Goal: Task Accomplishment & Management: Use online tool/utility

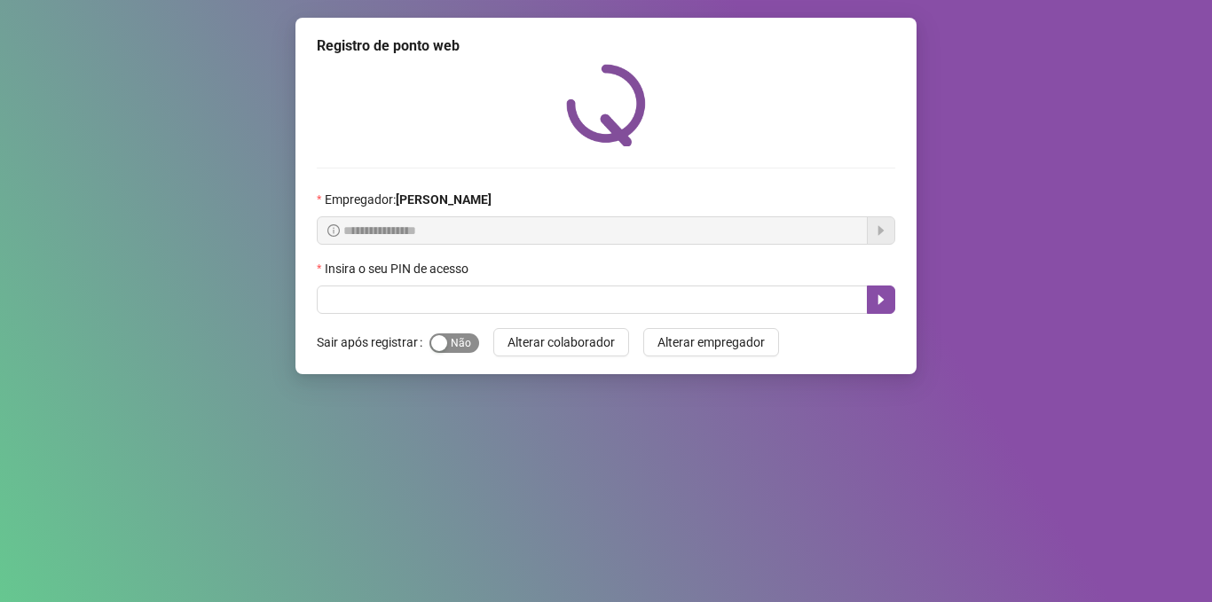
click at [463, 344] on span "Sim Não" at bounding box center [454, 344] width 50 height 20
click at [405, 305] on input "text" at bounding box center [592, 300] width 551 height 28
type input "*****"
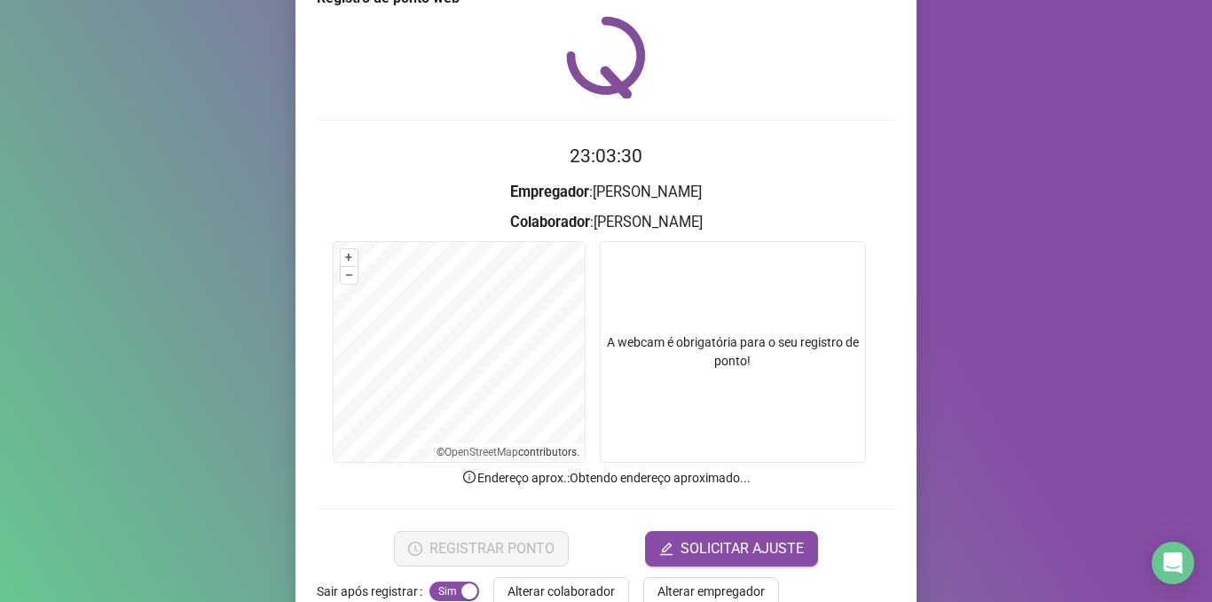
scroll to position [90, 0]
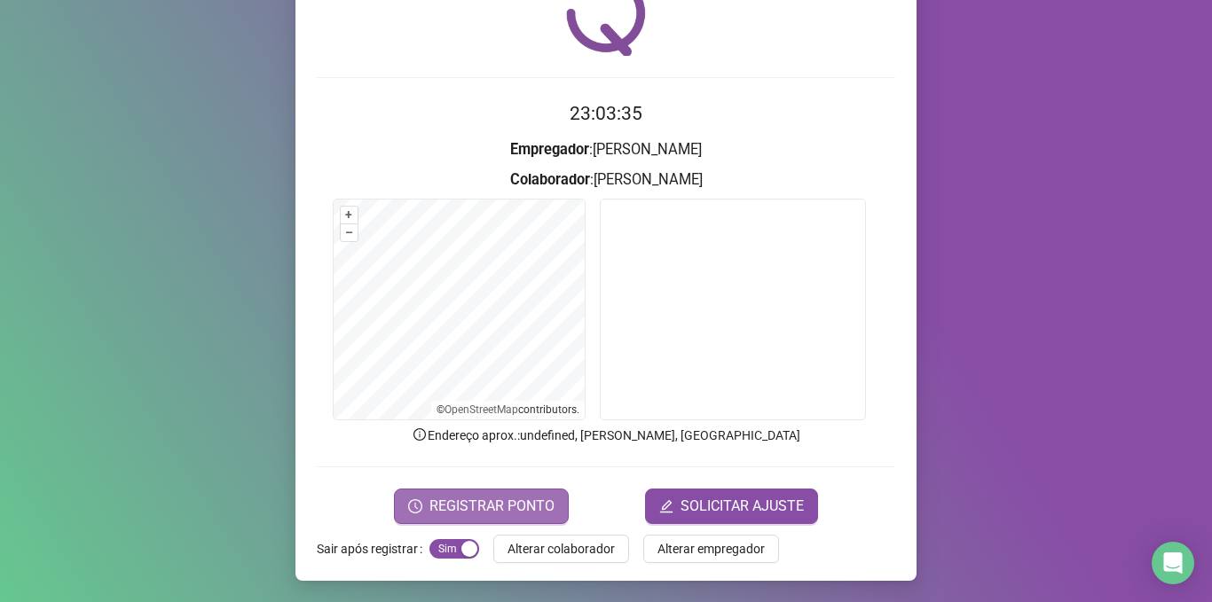
click at [469, 498] on span "REGISTRAR PONTO" at bounding box center [491, 506] width 125 height 21
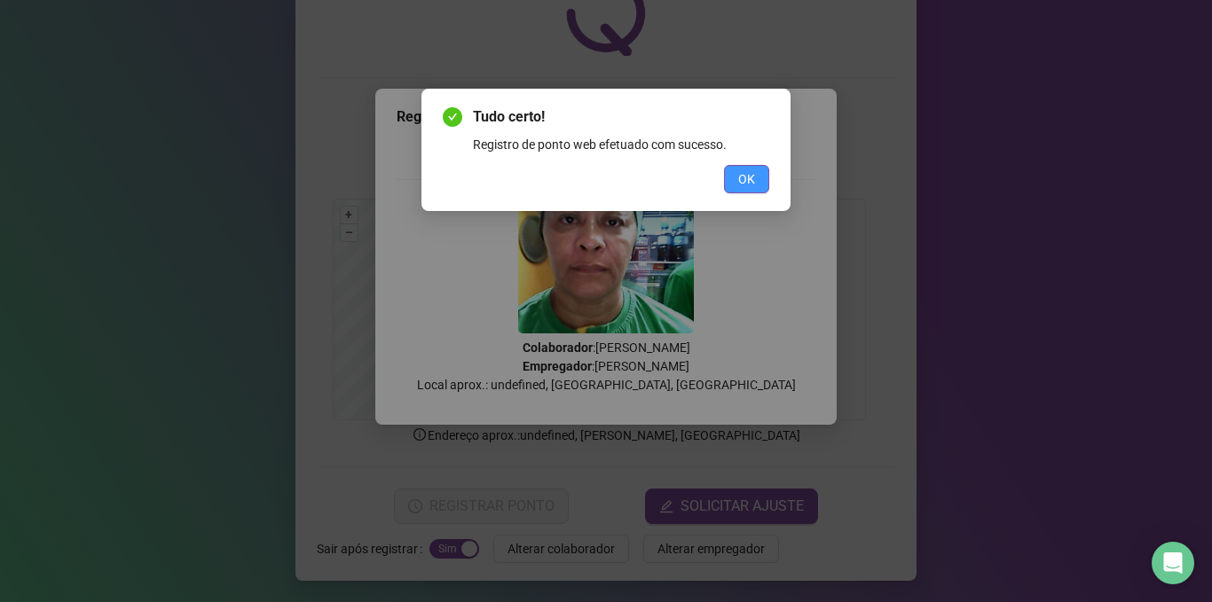
click at [751, 180] on span "OK" at bounding box center [746, 179] width 17 height 20
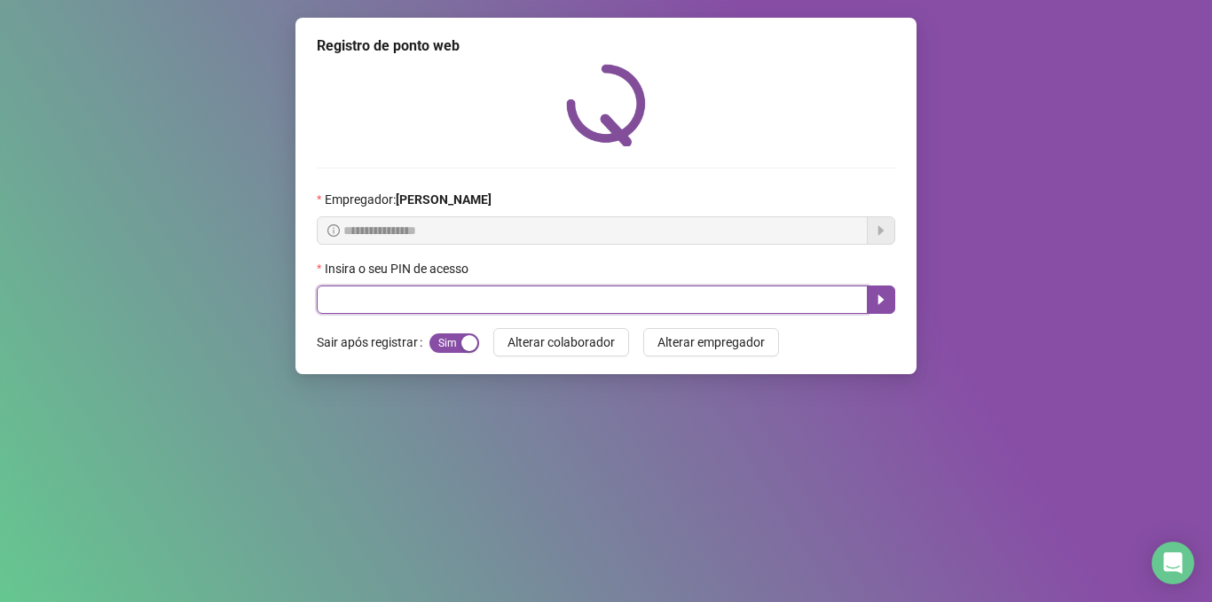
click at [521, 293] on input "text" at bounding box center [592, 300] width 551 height 28
type input "*****"
click at [893, 301] on button "button" at bounding box center [881, 300] width 28 height 28
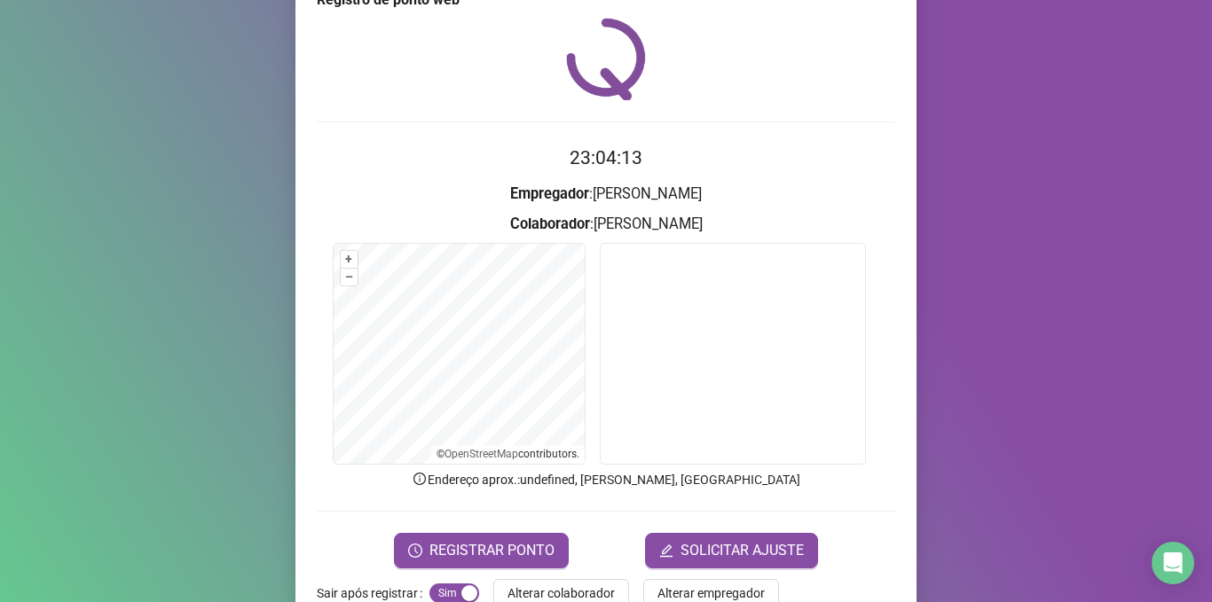
scroll to position [89, 0]
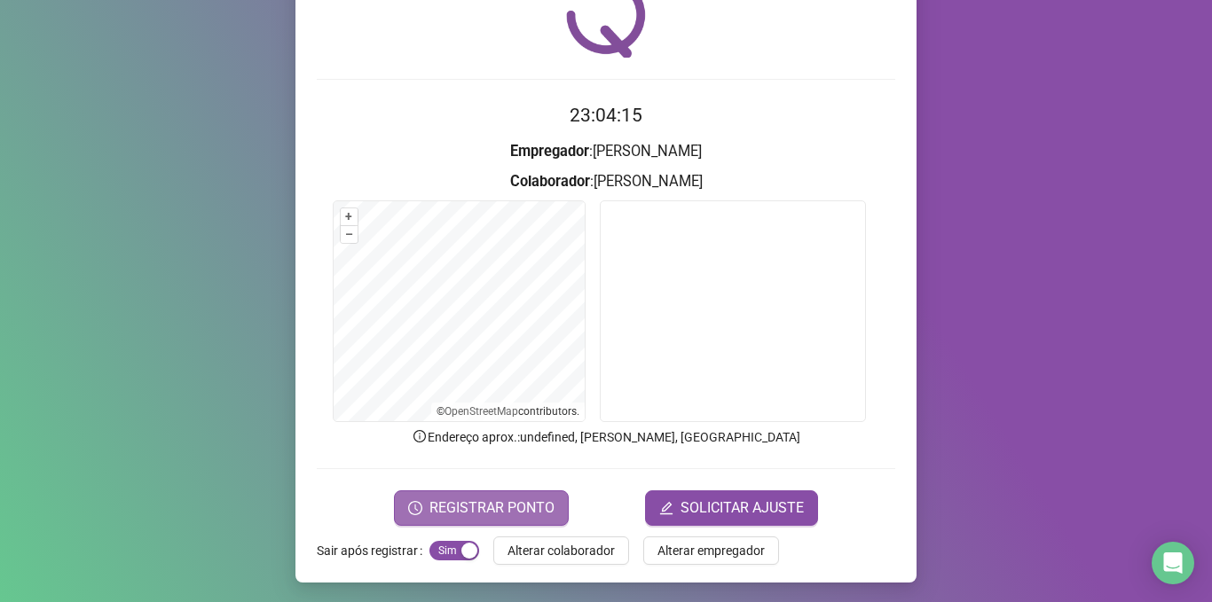
click at [434, 498] on span "REGISTRAR PONTO" at bounding box center [491, 508] width 125 height 21
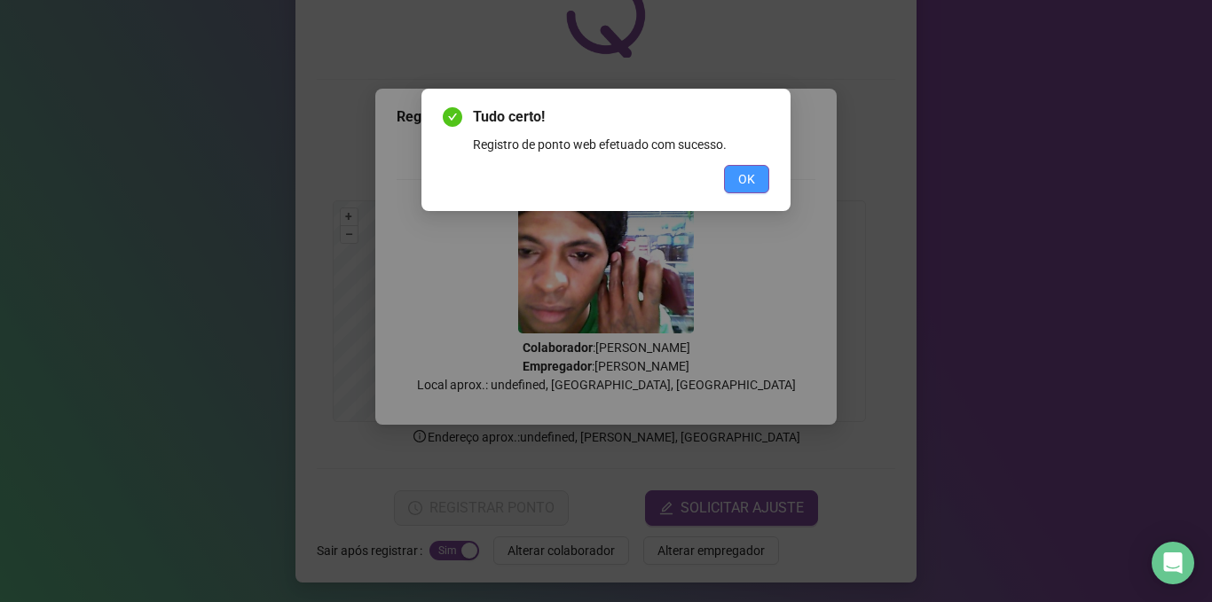
click at [744, 172] on span "OK" at bounding box center [746, 179] width 17 height 20
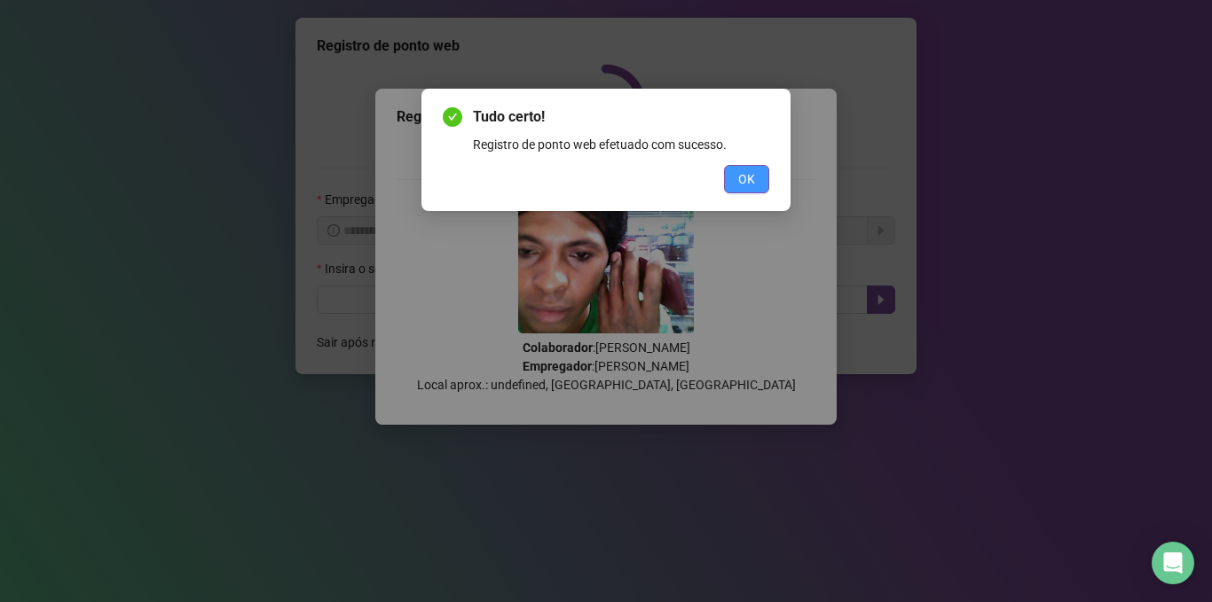
scroll to position [0, 0]
